Goal: Check status: Check status

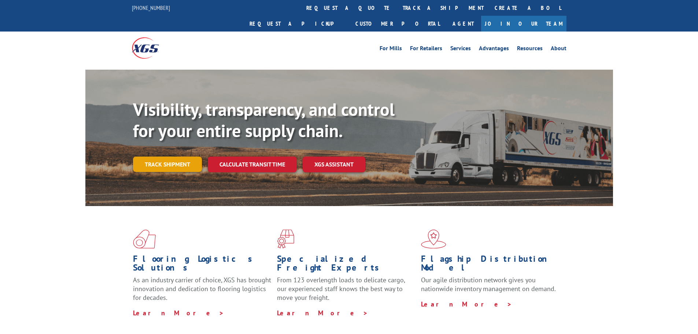
click at [163, 156] on link "Track shipment" at bounding box center [167, 163] width 69 height 15
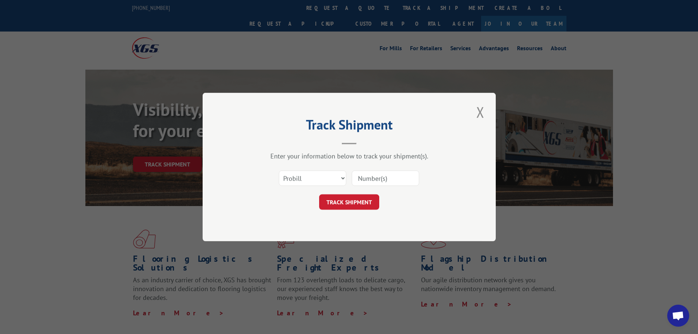
click at [384, 180] on input at bounding box center [385, 177] width 67 height 15
paste input "17508128"
type input "17508128"
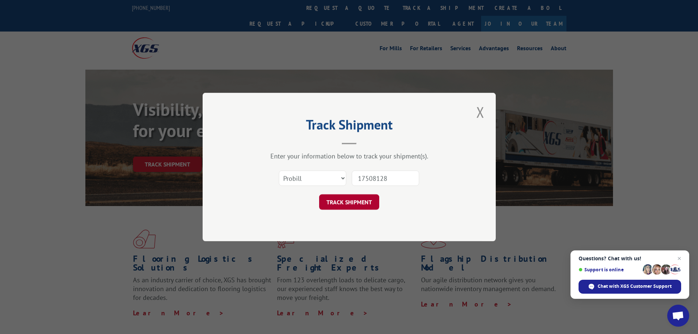
click at [359, 206] on button "TRACK SHIPMENT" at bounding box center [349, 201] width 60 height 15
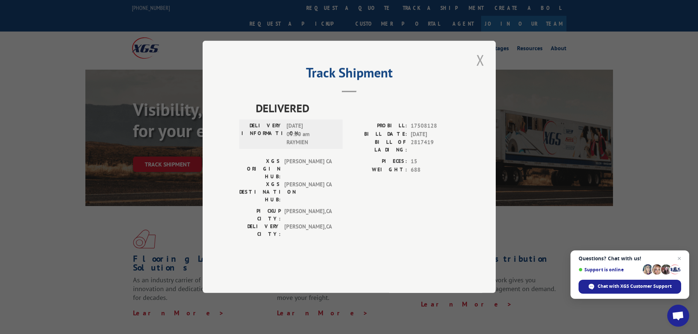
click at [482, 70] on button "Close modal" at bounding box center [480, 60] width 12 height 20
click at [482, 80] on div "Visibility, transparency, and control for your entire supply chain. Track shipm…" at bounding box center [349, 145] width 528 height 151
